Goal: Task Accomplishment & Management: Use online tool/utility

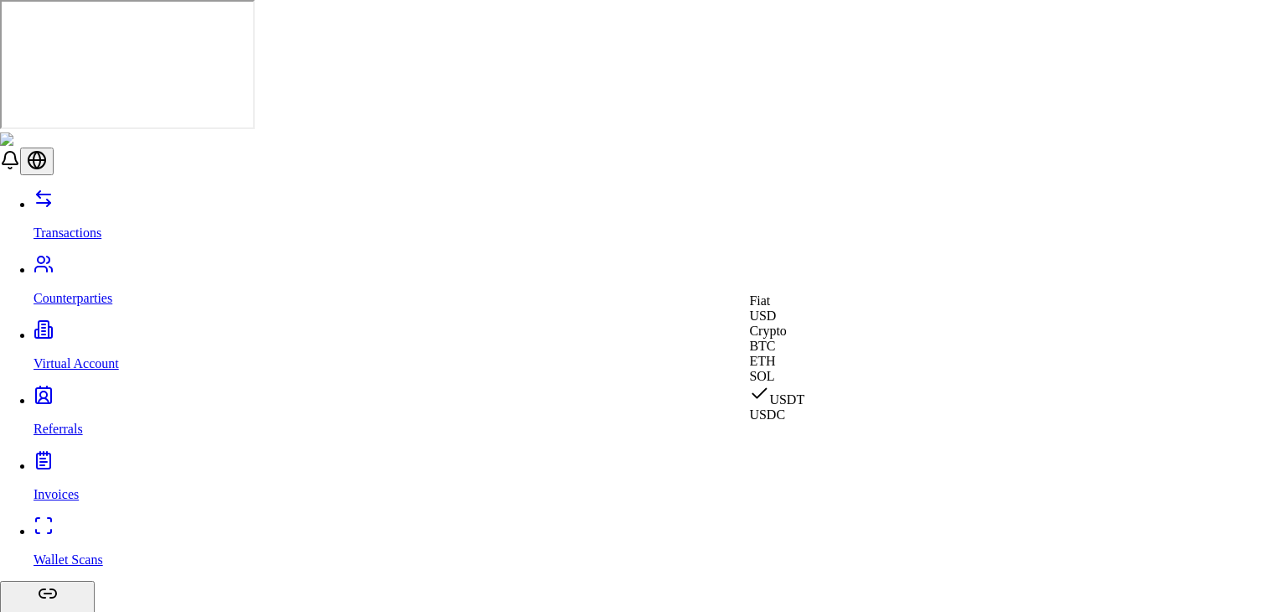
select select "***"
select select "****"
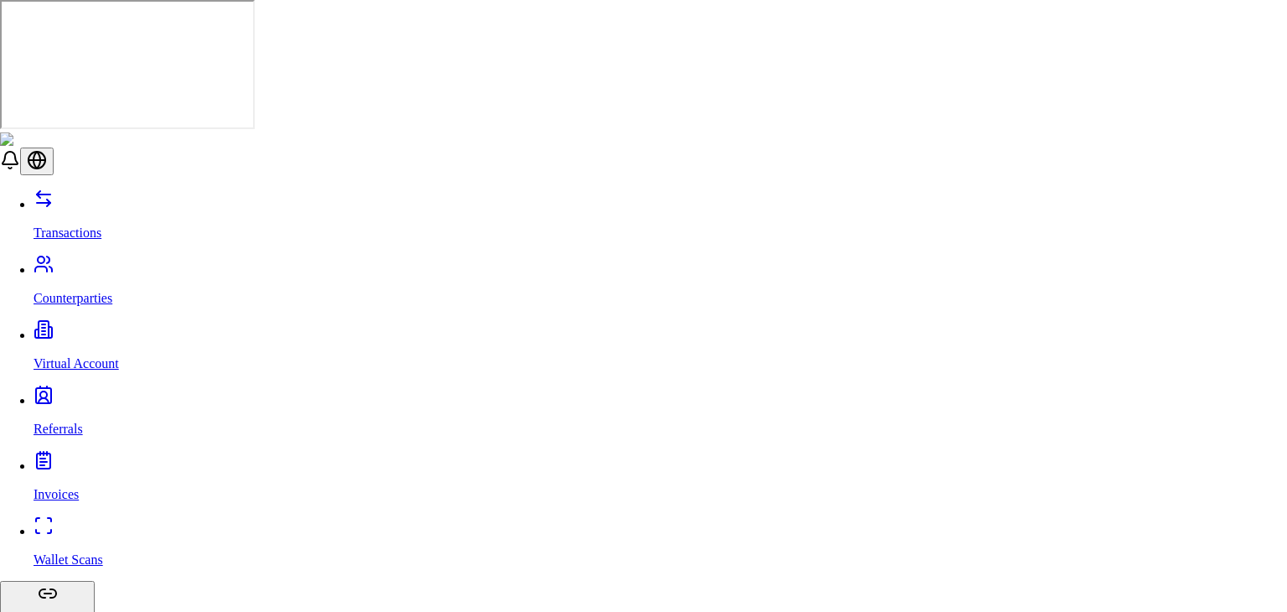
type input "***"
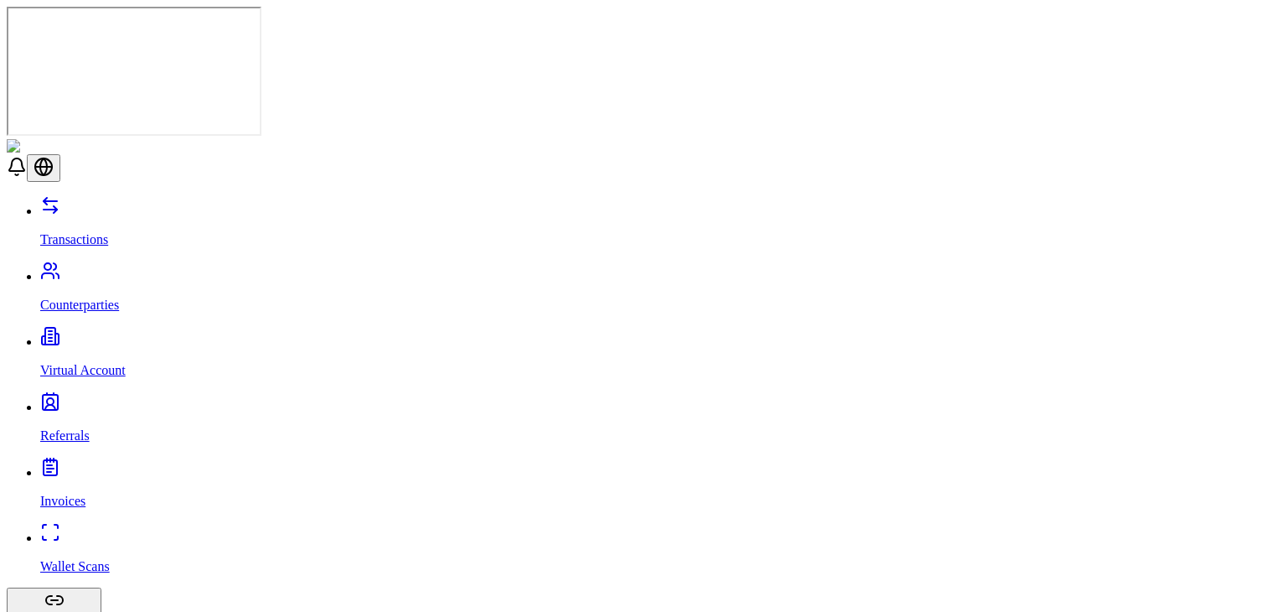
scroll to position [0, 0]
